Goal: Information Seeking & Learning: Learn about a topic

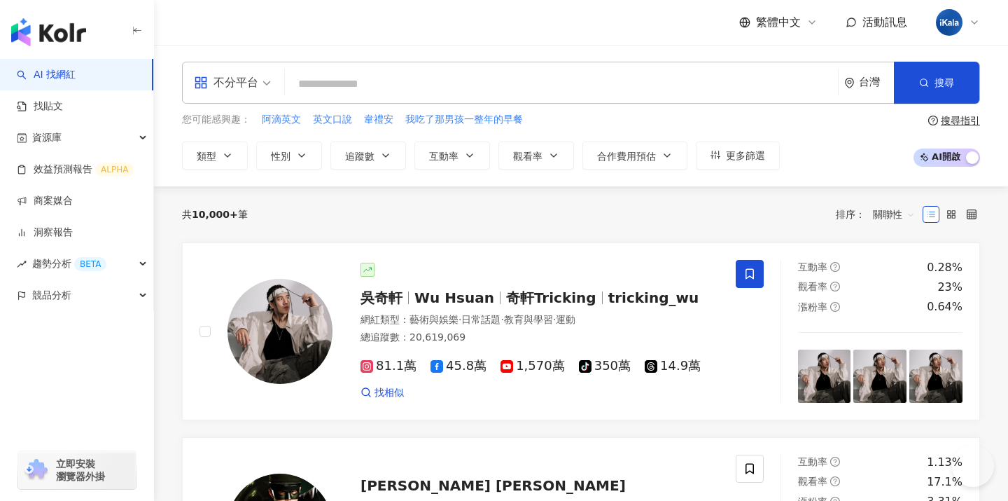
click at [423, 300] on span "Wu Hsuan" at bounding box center [455, 297] width 80 height 17
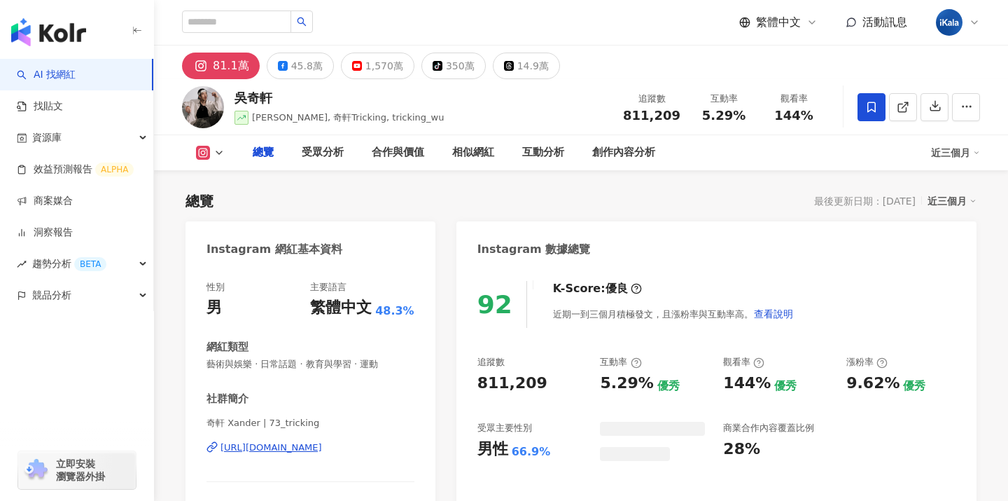
click at [257, 49] on div "81.1萬 45.8萬 1,570萬 tiktok-icon 350萬 14.9萬" at bounding box center [581, 63] width 854 height 34
